Goal: Information Seeking & Learning: Find specific page/section

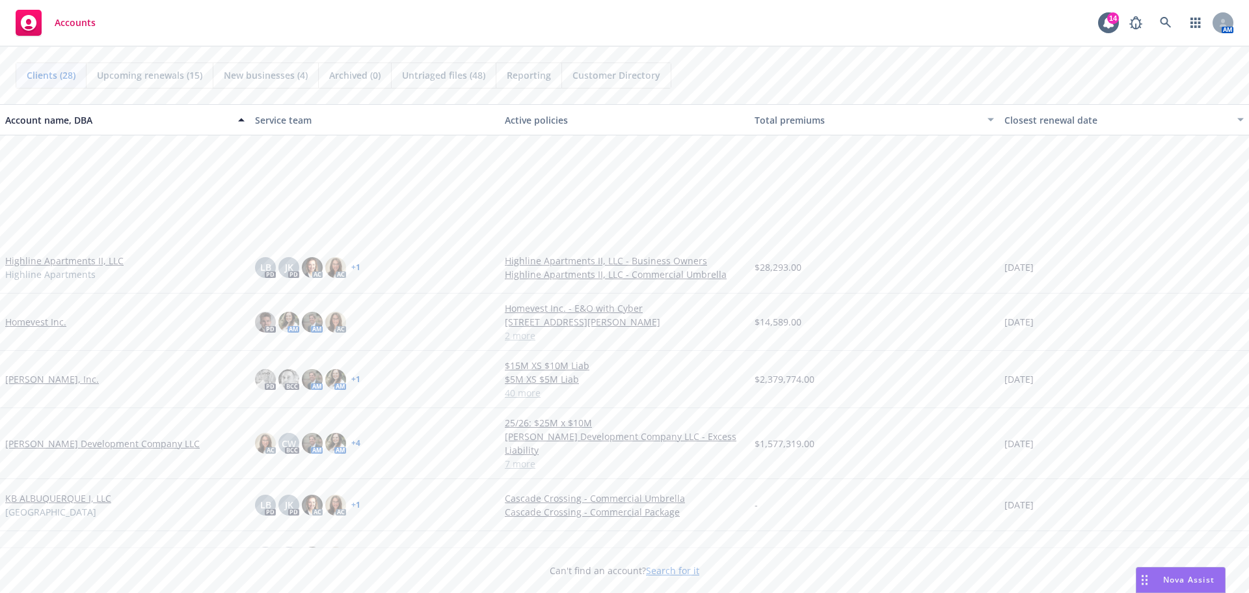
scroll to position [585, 0]
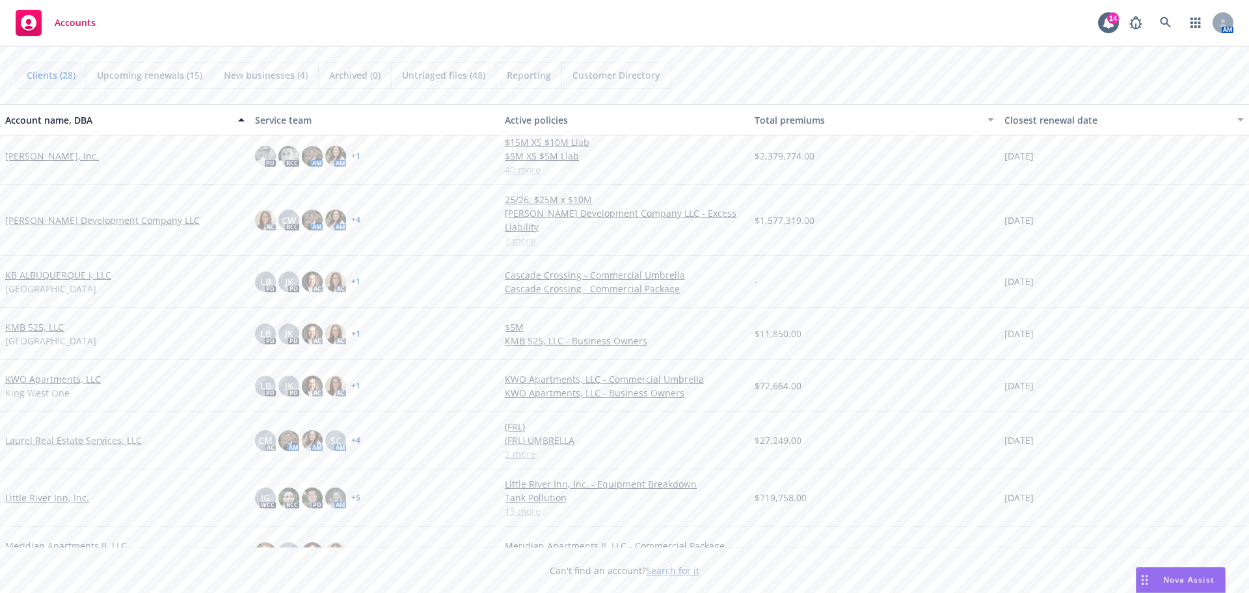
click at [54, 490] on link "Little River Inn, Inc." at bounding box center [47, 497] width 84 height 14
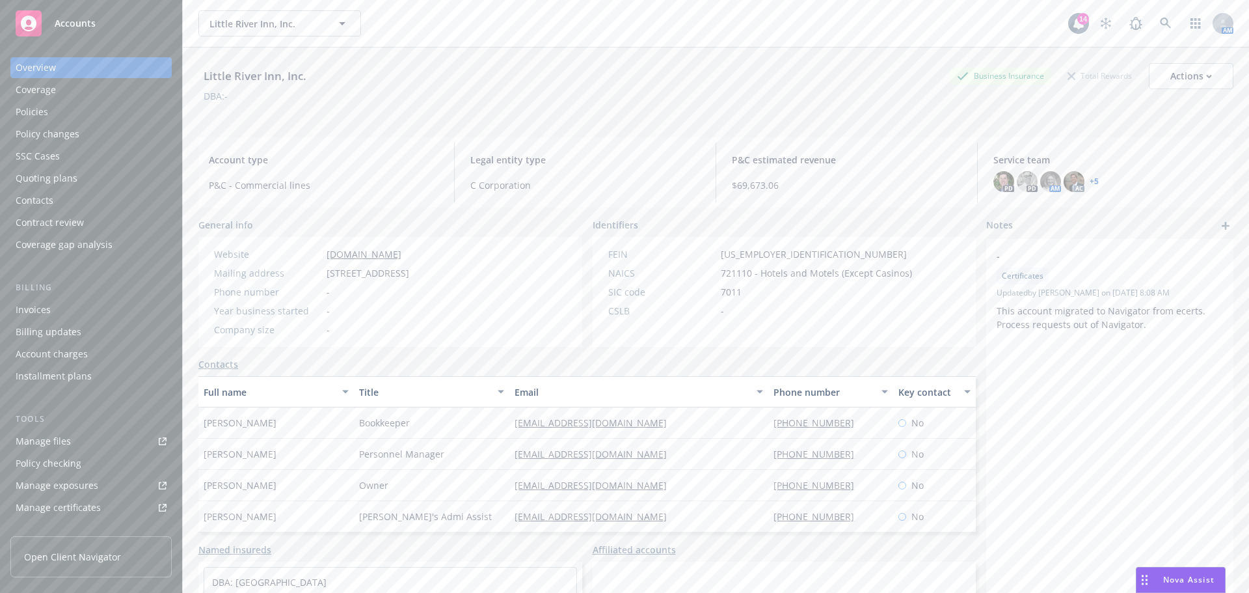
click at [63, 111] on div "Policies" at bounding box center [91, 111] width 151 height 21
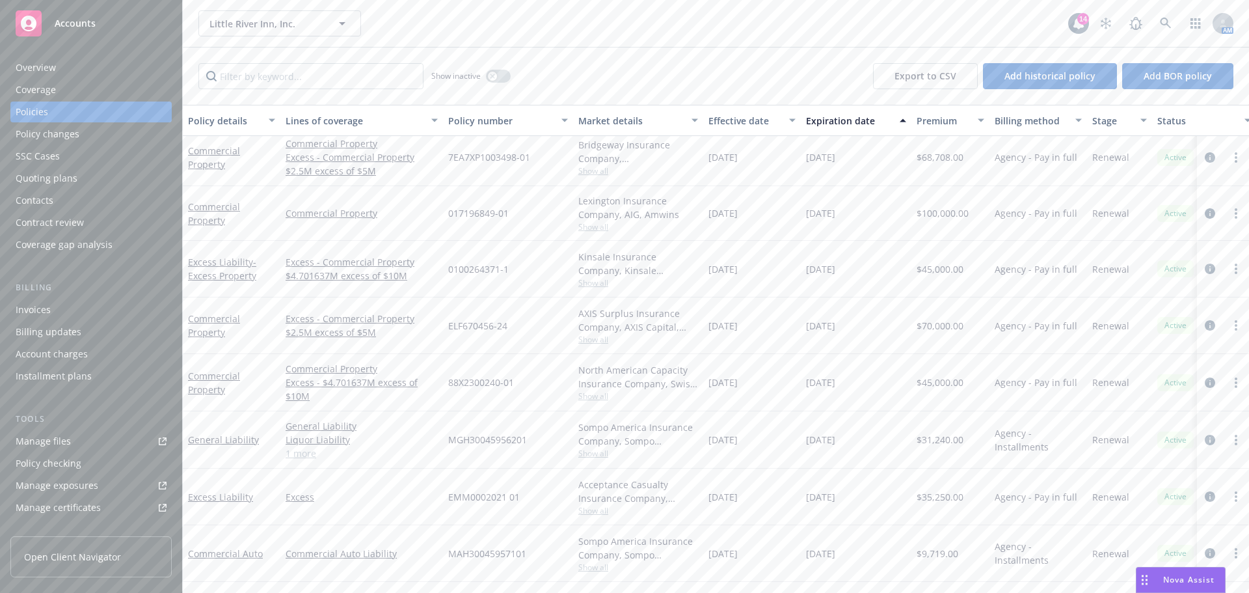
scroll to position [101, 0]
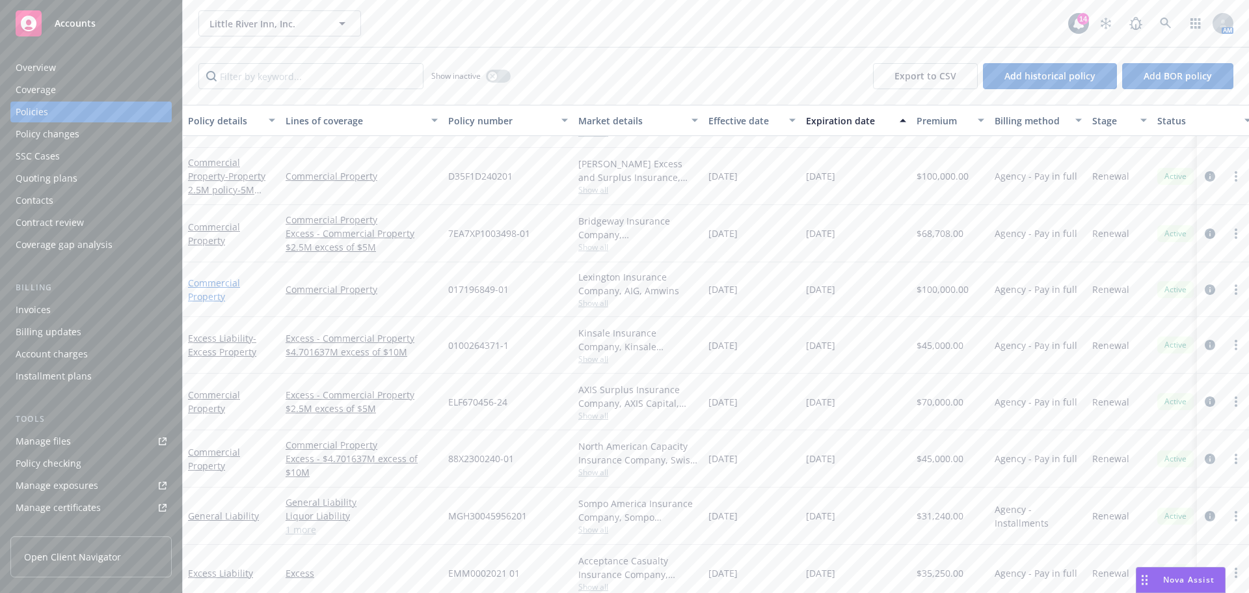
click at [219, 292] on link "Commercial Property" at bounding box center [214, 289] width 52 height 26
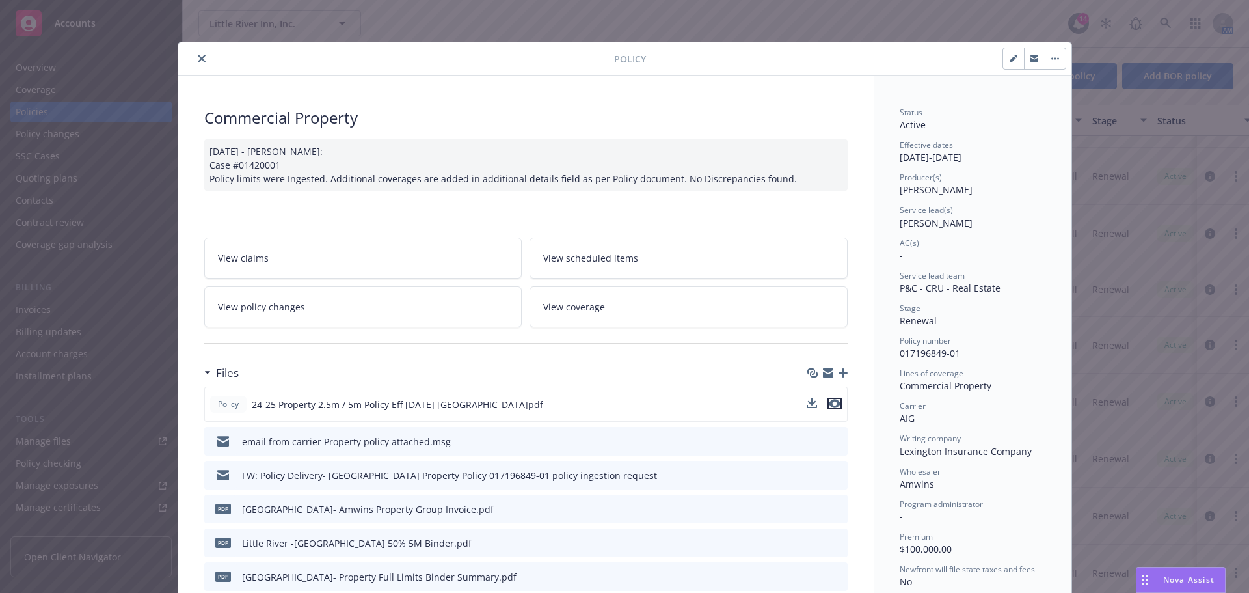
click at [829, 405] on icon "preview file" at bounding box center [835, 403] width 12 height 9
